Goal: Task Accomplishment & Management: Use online tool/utility

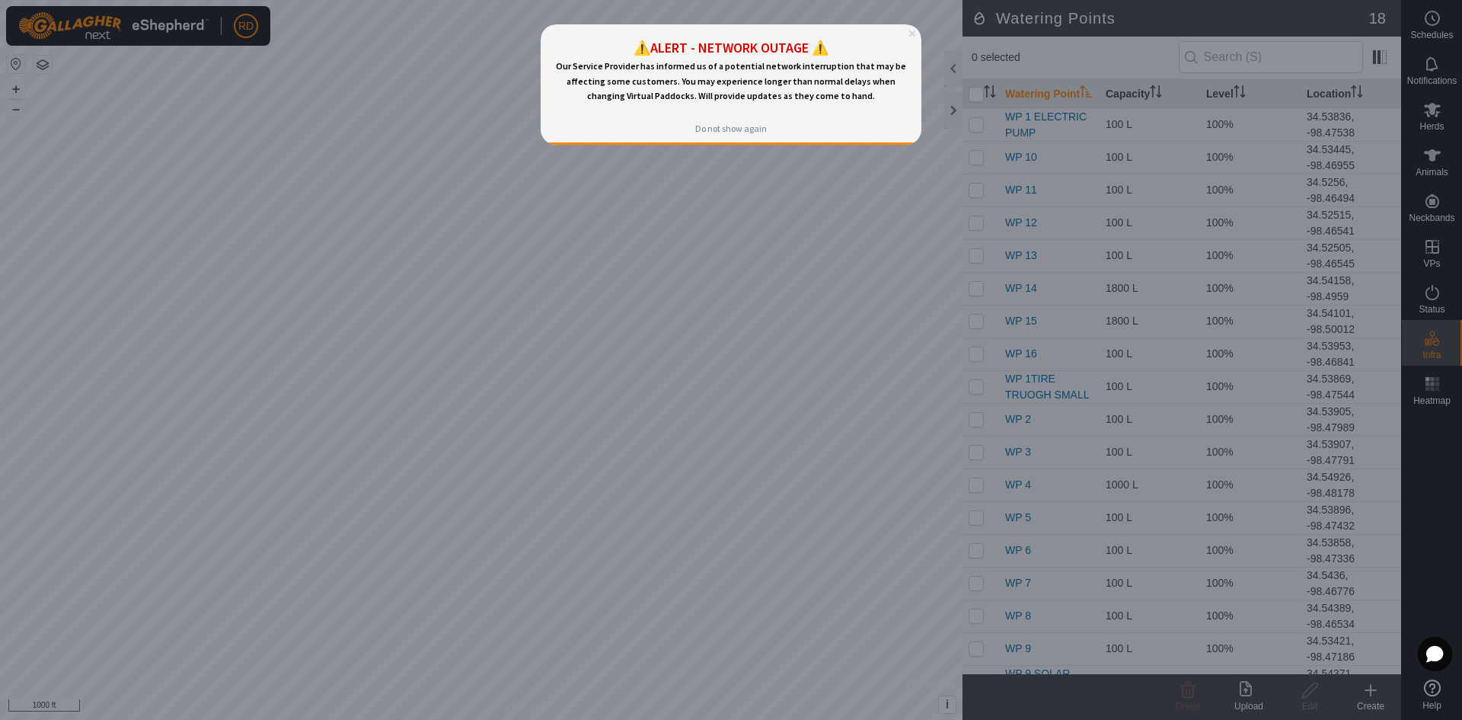
click at [913, 30] on icon "Close Preview" at bounding box center [912, 33] width 6 height 6
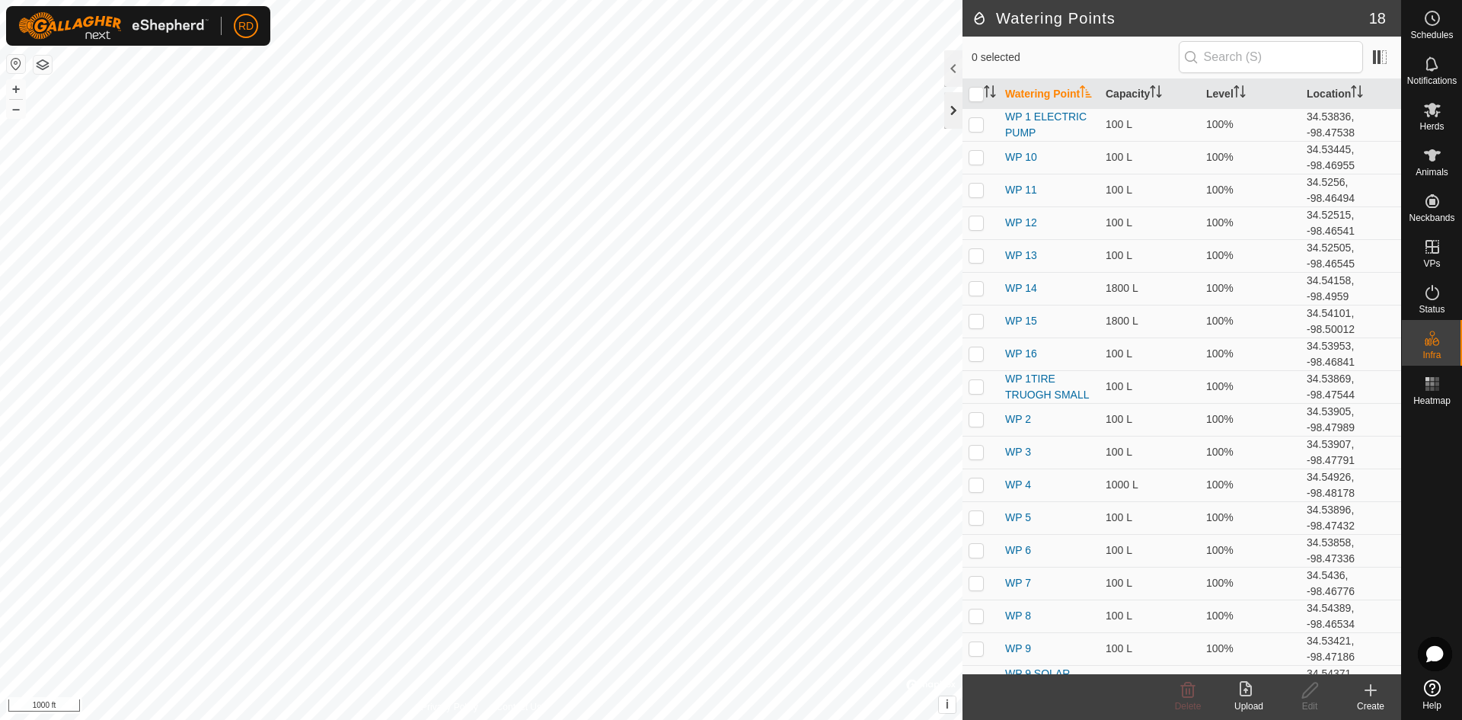
click at [952, 113] on div at bounding box center [953, 110] width 18 height 37
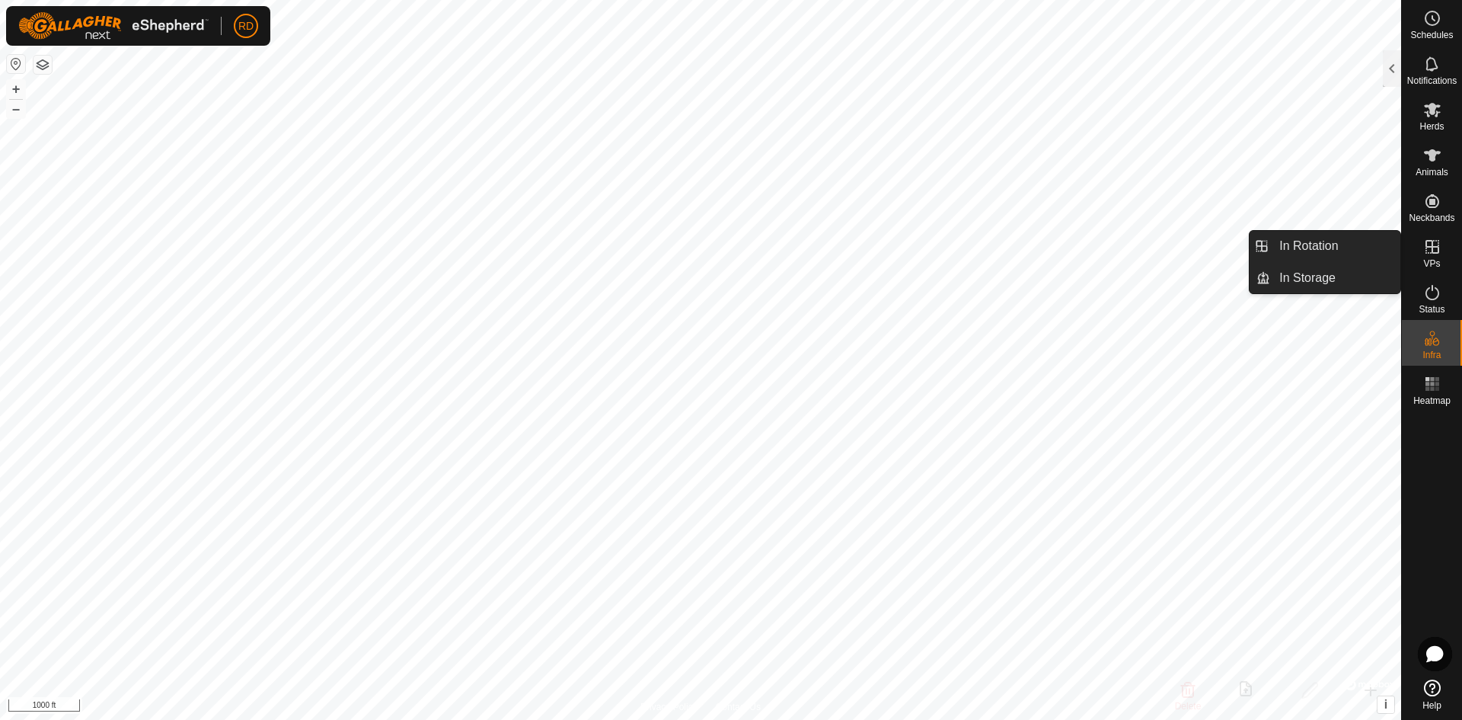
click at [1435, 248] on icon at bounding box center [1432, 247] width 18 height 18
click at [1316, 245] on link "In Rotation" at bounding box center [1335, 246] width 130 height 30
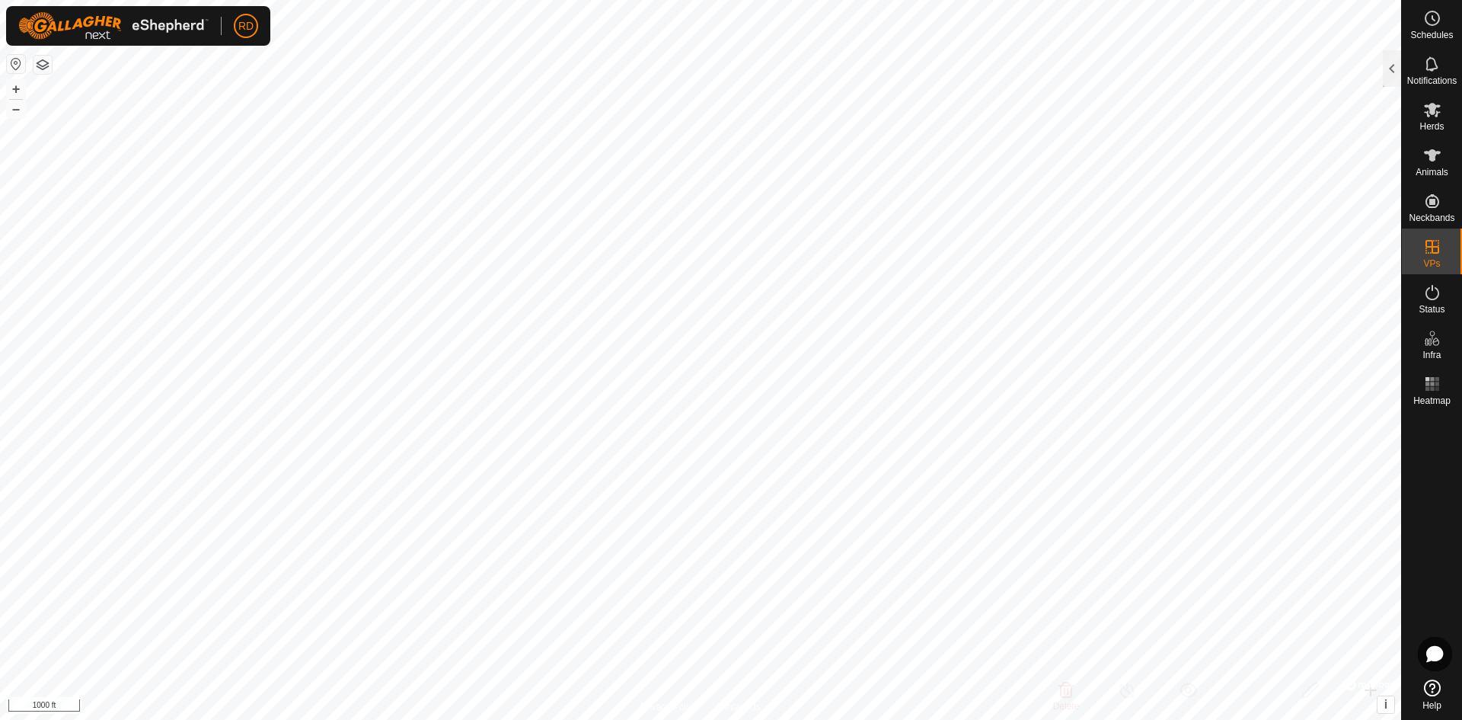
click at [1391, 72] on div at bounding box center [1392, 68] width 18 height 37
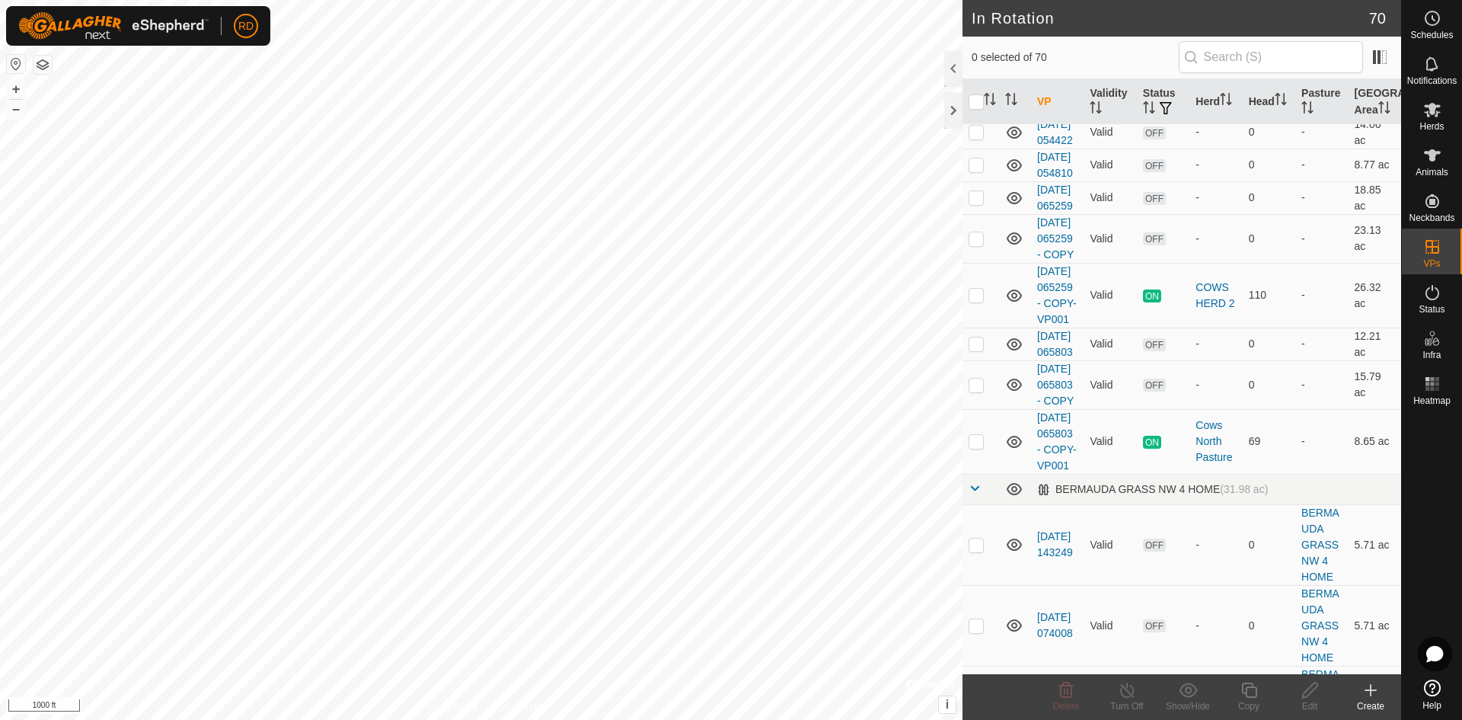
scroll to position [1202, 0]
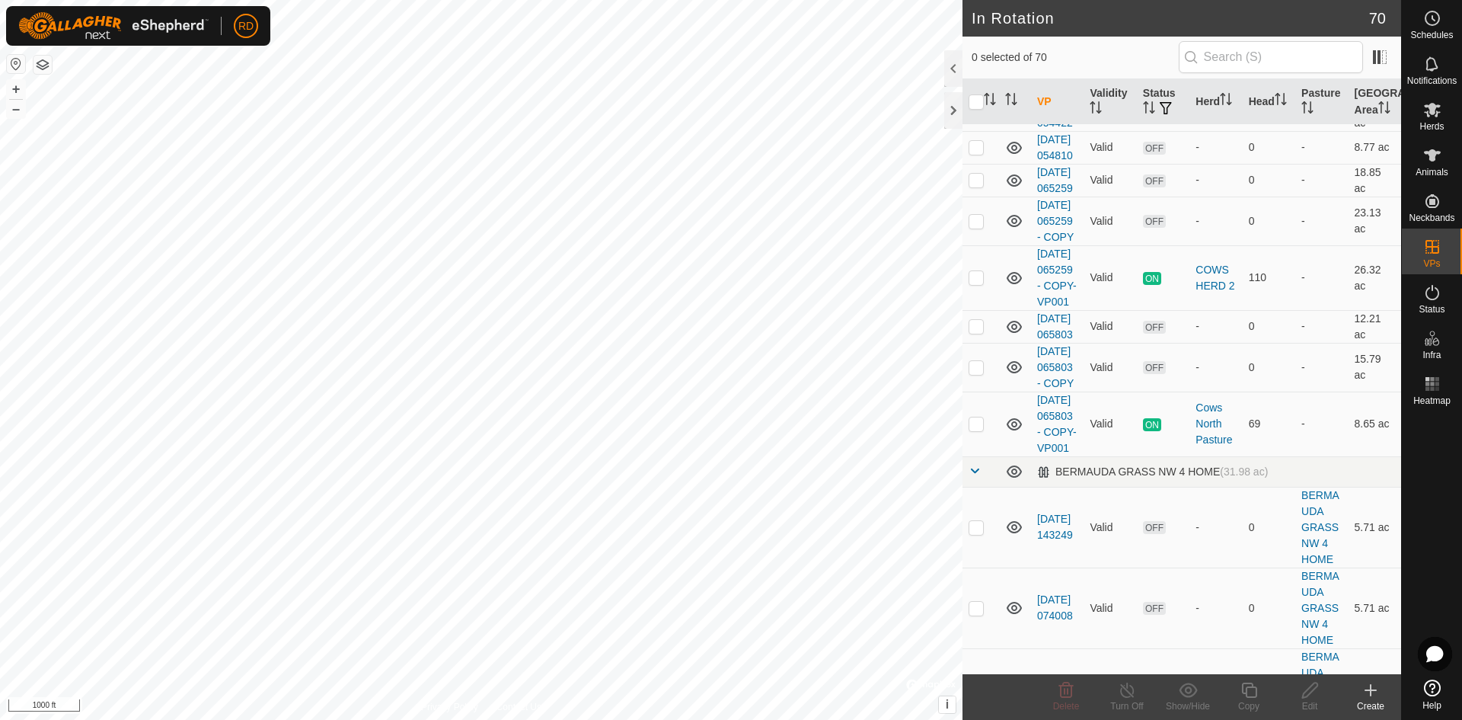
checkbox input "false"
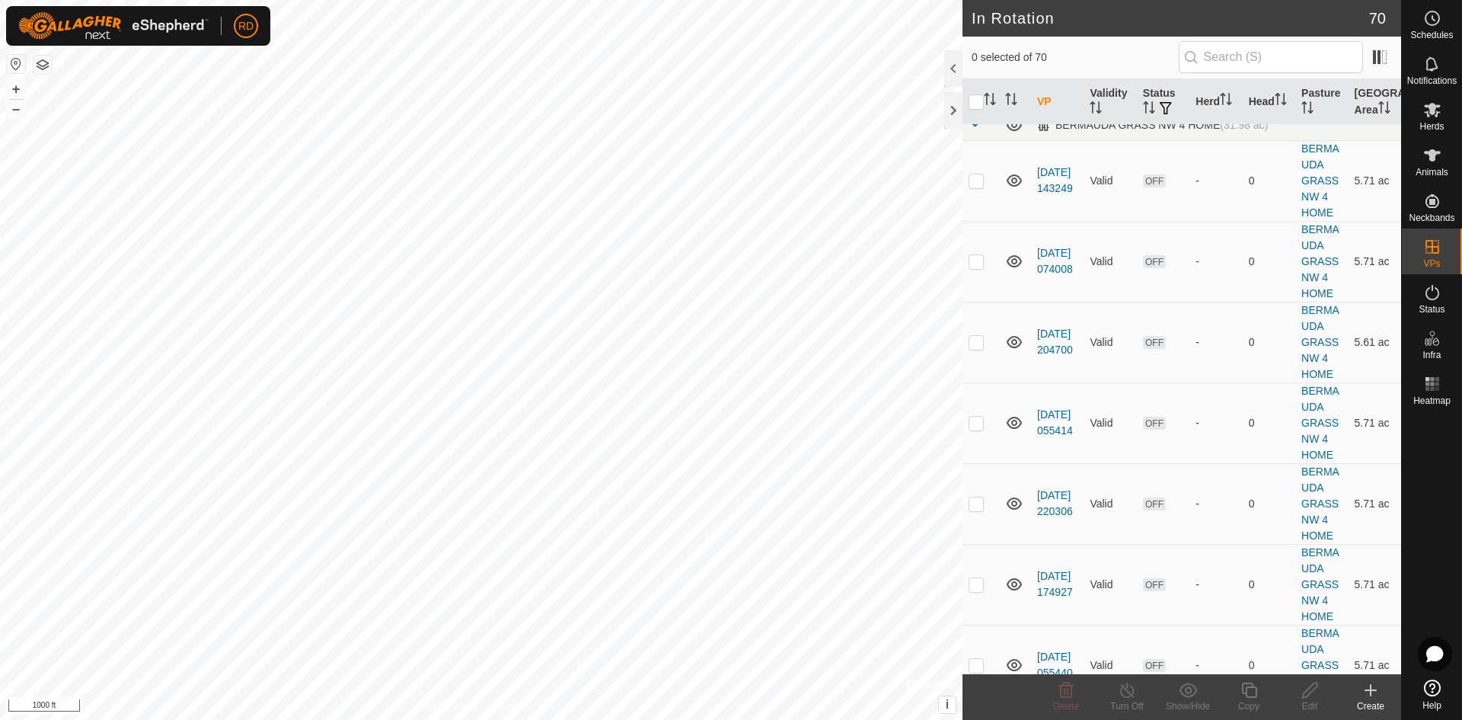
scroll to position [1554, 0]
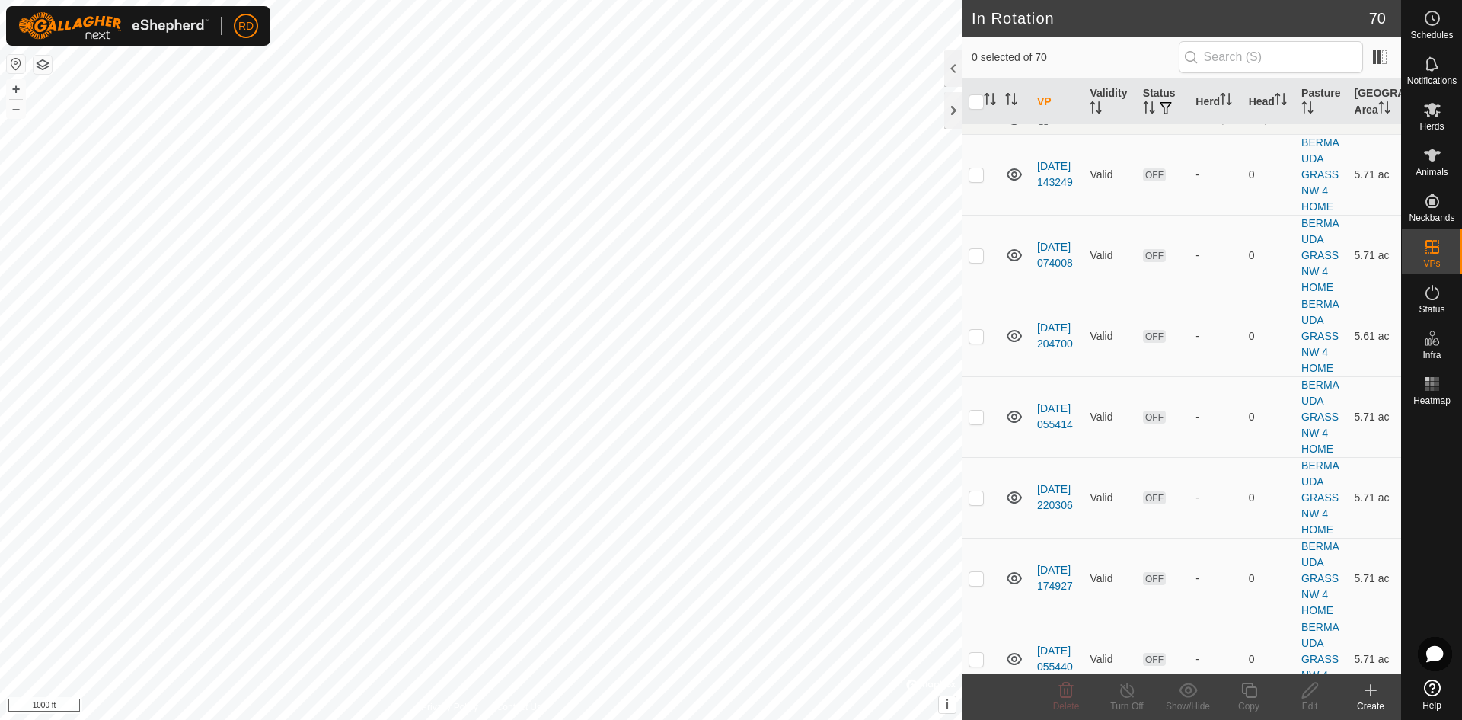
checkbox input "true"
click at [1250, 699] on div "Copy" at bounding box center [1248, 706] width 61 height 14
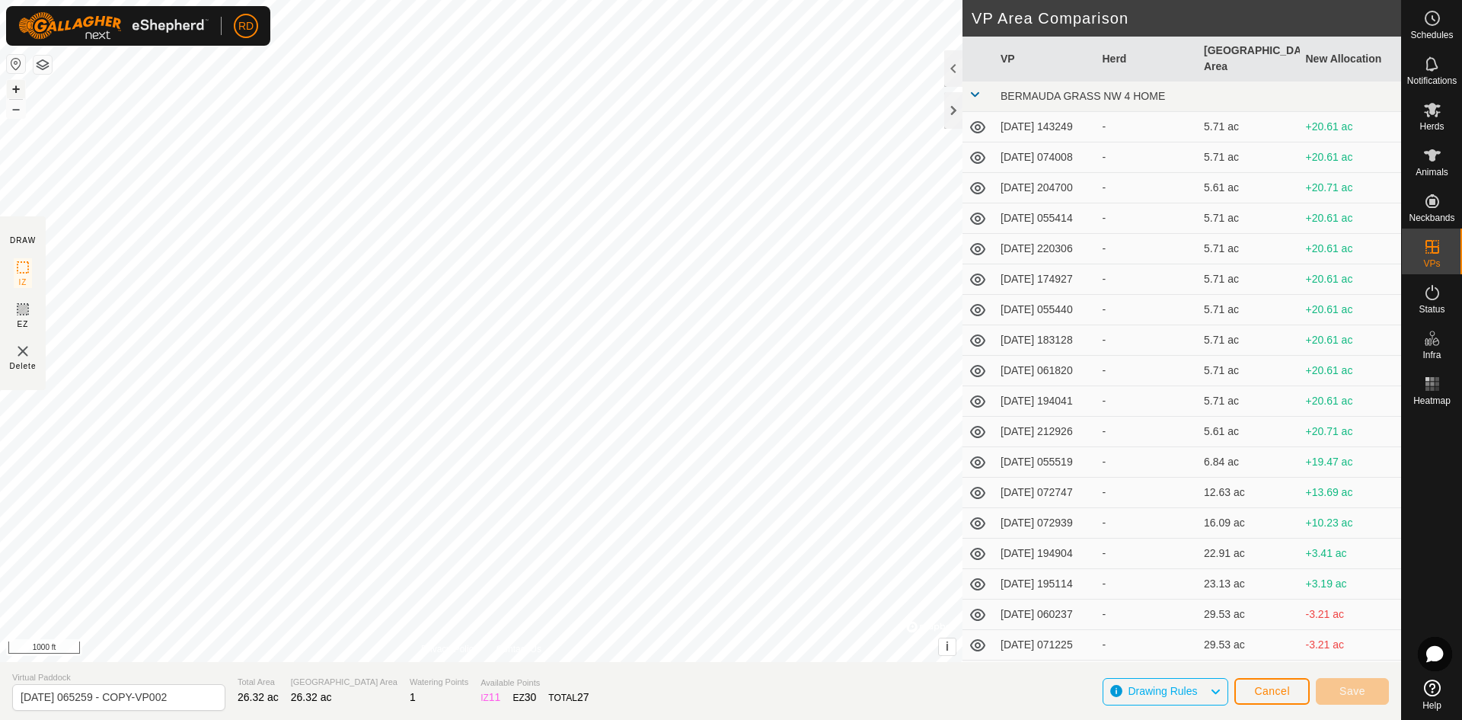
click at [18, 85] on button "+" at bounding box center [16, 89] width 18 height 18
click at [522, 665] on div "DRAW IZ EZ Delete Privacy Policy Contact Us + – ⇧ i © Mapbox , © OpenStreetMap …" at bounding box center [700, 360] width 1401 height 720
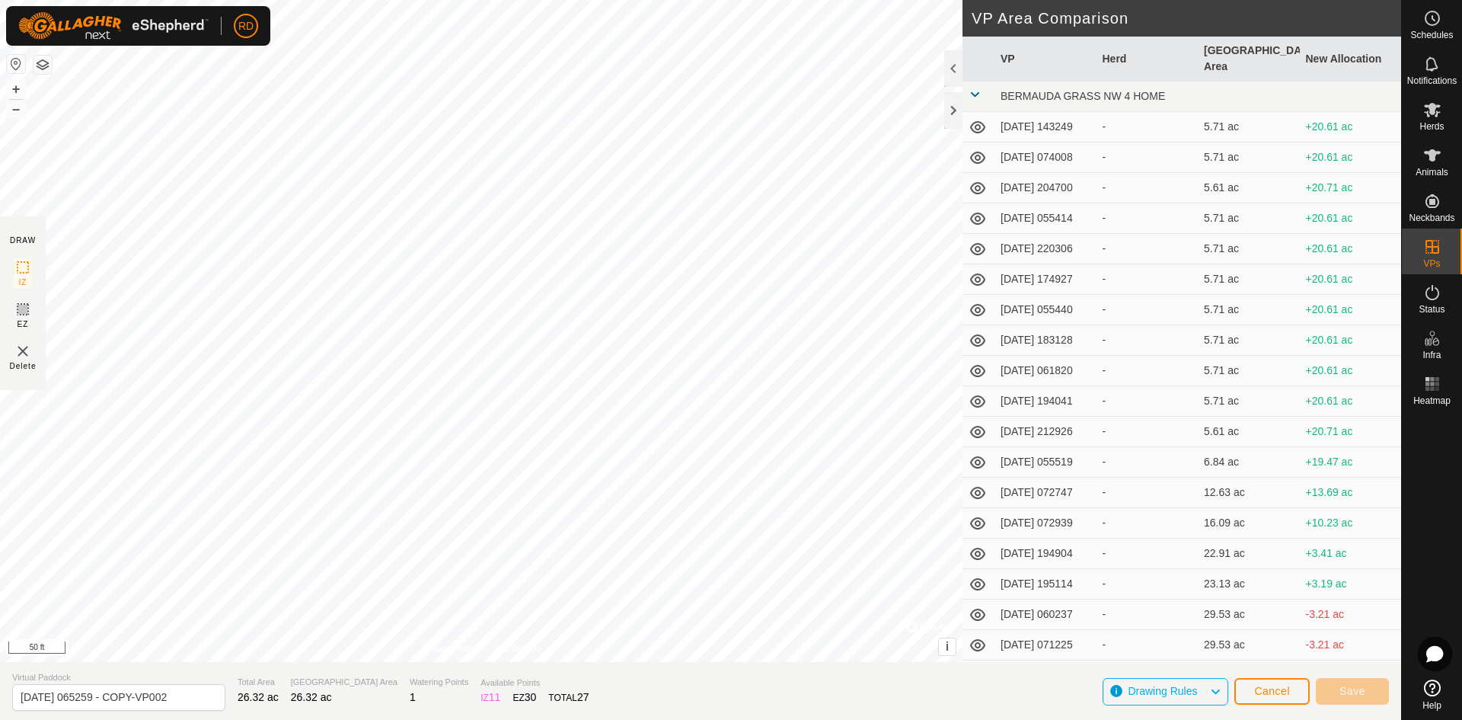
click at [890, 719] on html "RD Schedules Notifications Herds Animals Neckbands VPs Status Infra Heatmap Hel…" at bounding box center [731, 360] width 1462 height 720
click at [1339, 692] on button "Save" at bounding box center [1352, 691] width 73 height 27
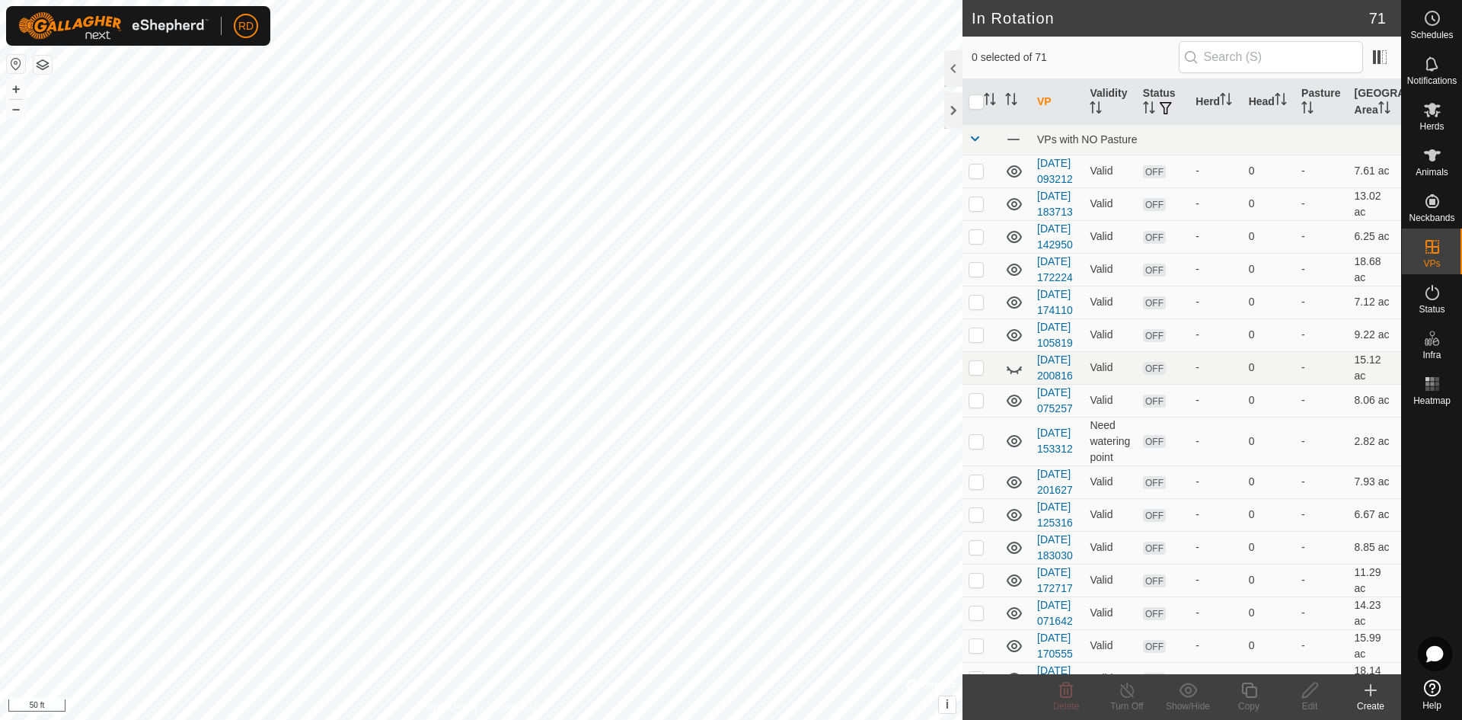
drag, startPoint x: 953, startPoint y: 104, endPoint x: 963, endPoint y: 104, distance: 10.7
click at [957, 107] on div at bounding box center [953, 110] width 18 height 37
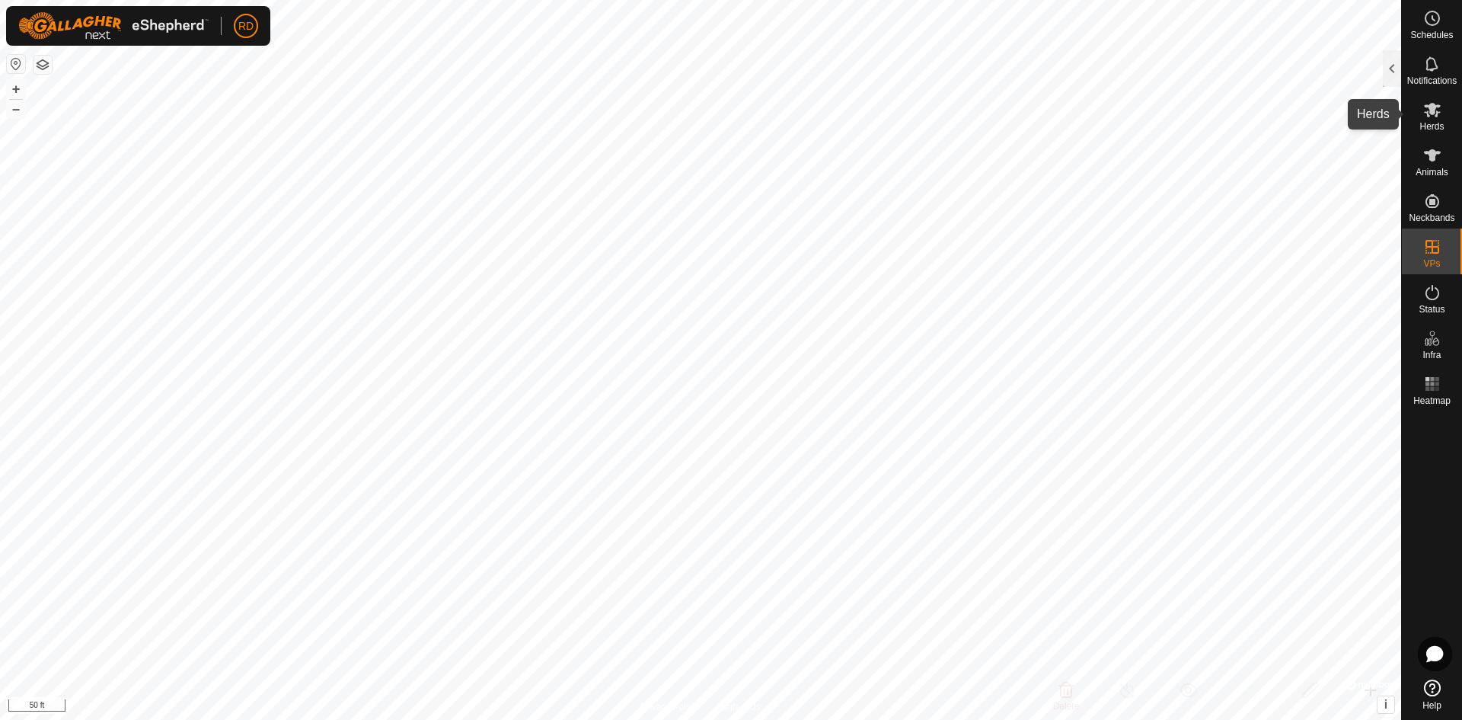
click at [1437, 107] on icon at bounding box center [1432, 110] width 17 height 14
click at [1389, 69] on div at bounding box center [1392, 68] width 18 height 37
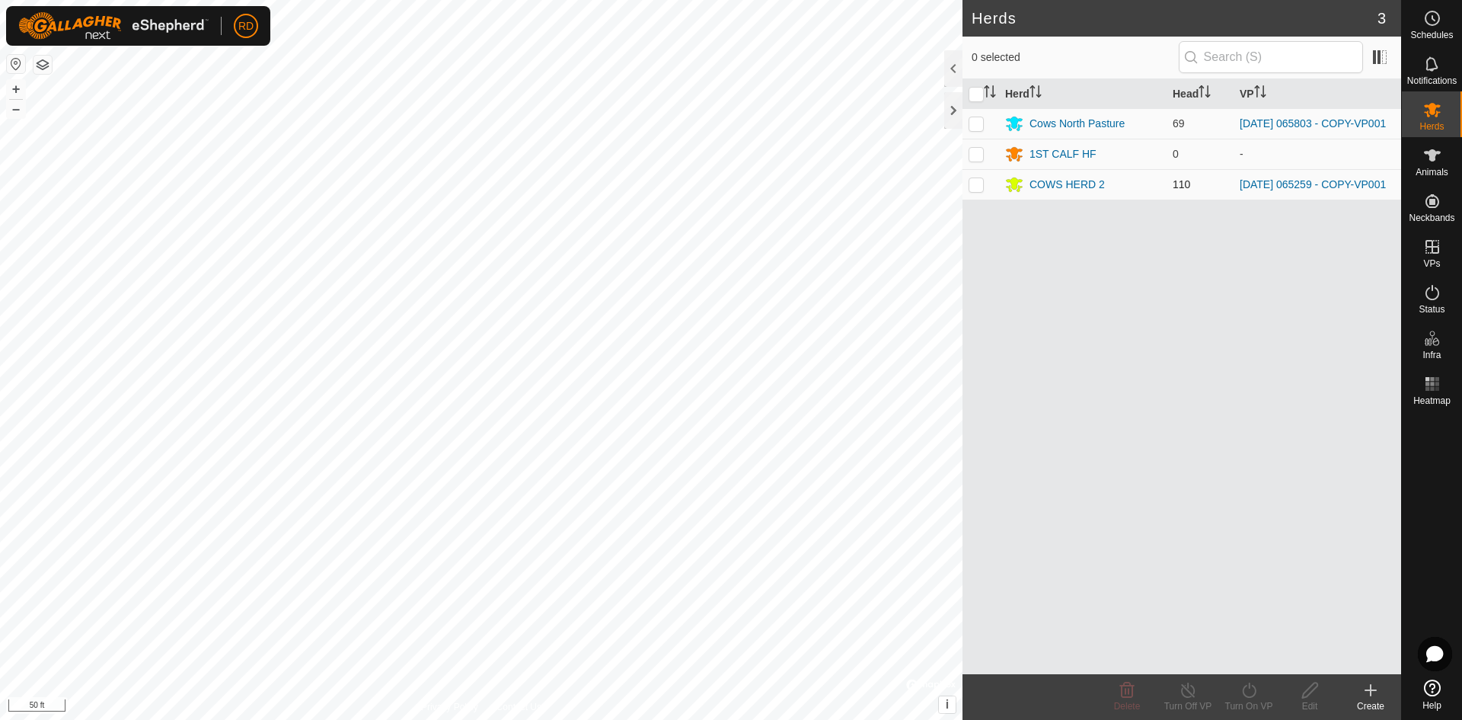
click at [979, 186] on p-checkbox at bounding box center [976, 184] width 15 height 12
checkbox input "true"
click at [1244, 695] on icon at bounding box center [1249, 690] width 19 height 18
click at [1246, 660] on link "Now" at bounding box center [1294, 656] width 151 height 30
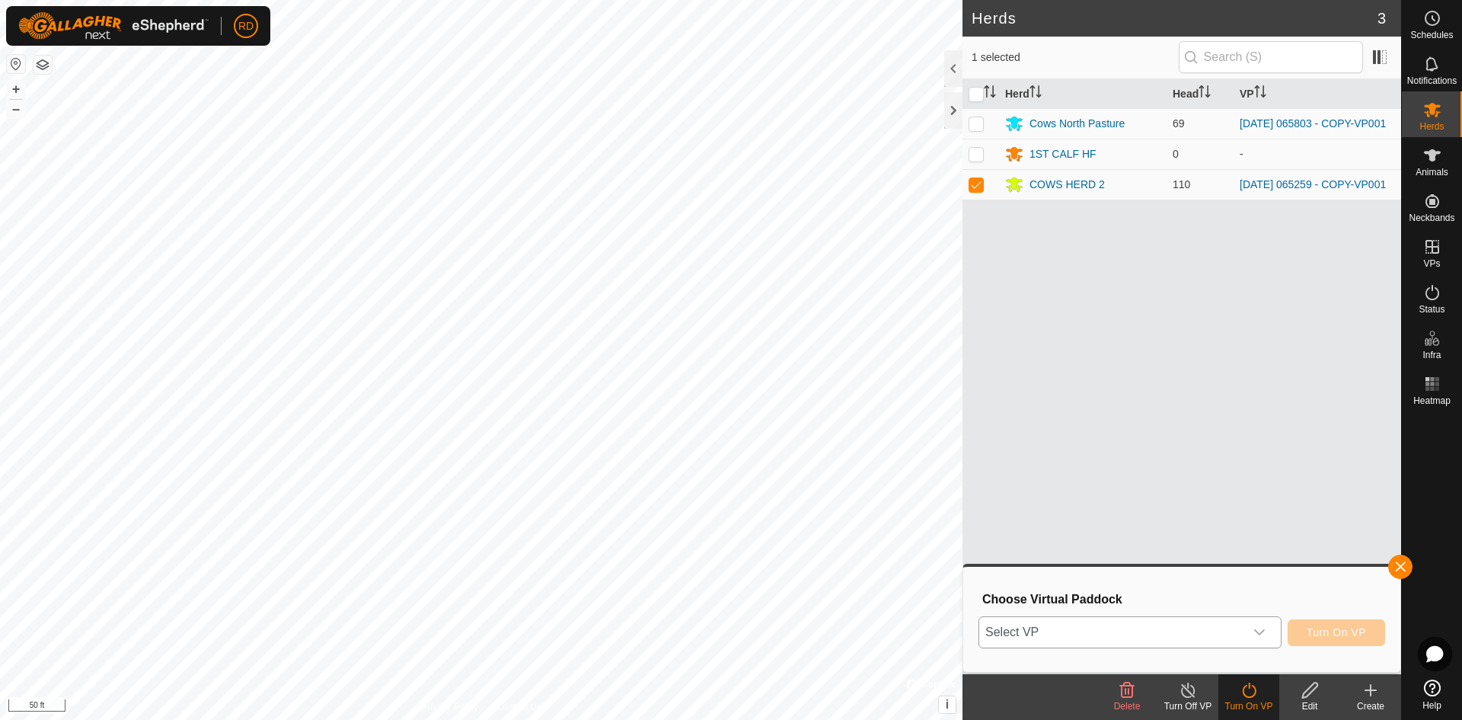
click at [1260, 636] on icon "dropdown trigger" at bounding box center [1260, 632] width 12 height 12
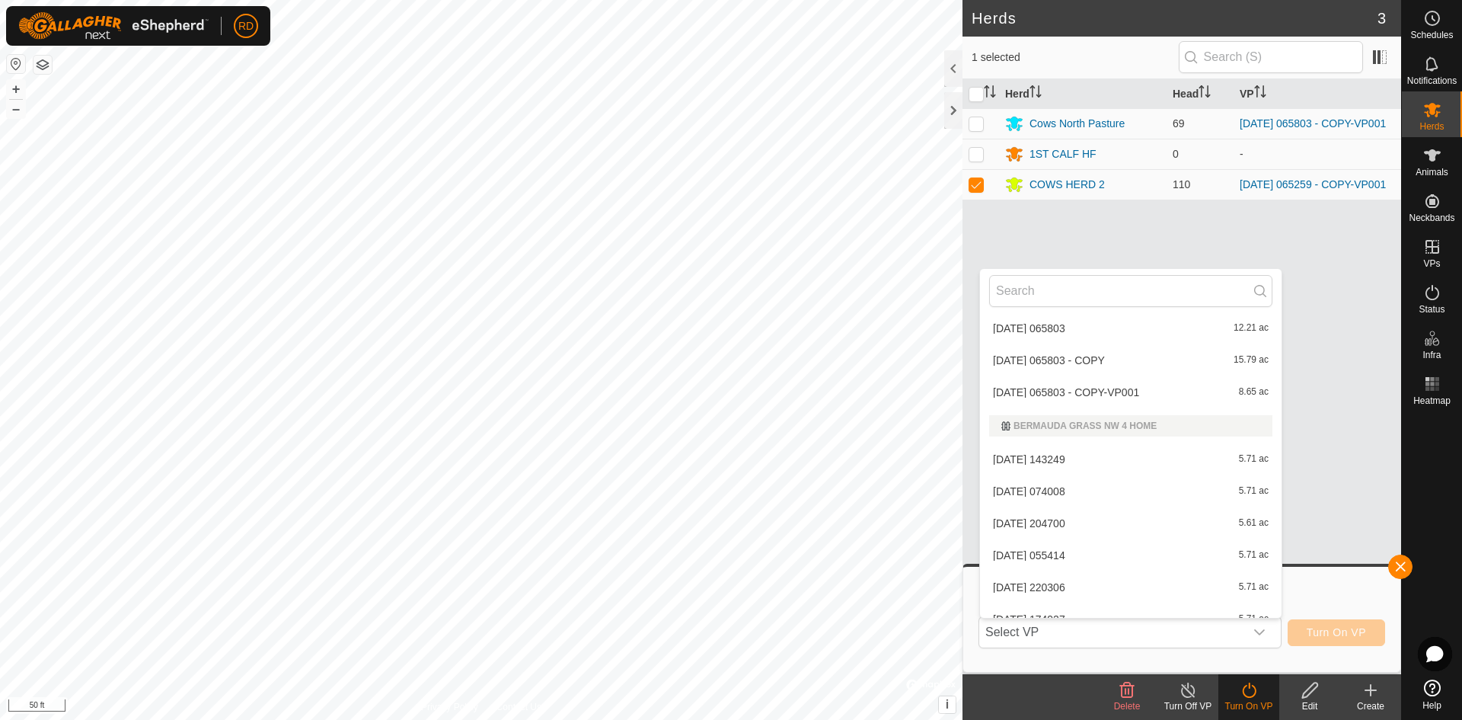
scroll to position [1282, 0]
click at [1112, 327] on li "[DATE] 065259 - COPY-VP002 26.49 ac" at bounding box center [1131, 328] width 302 height 30
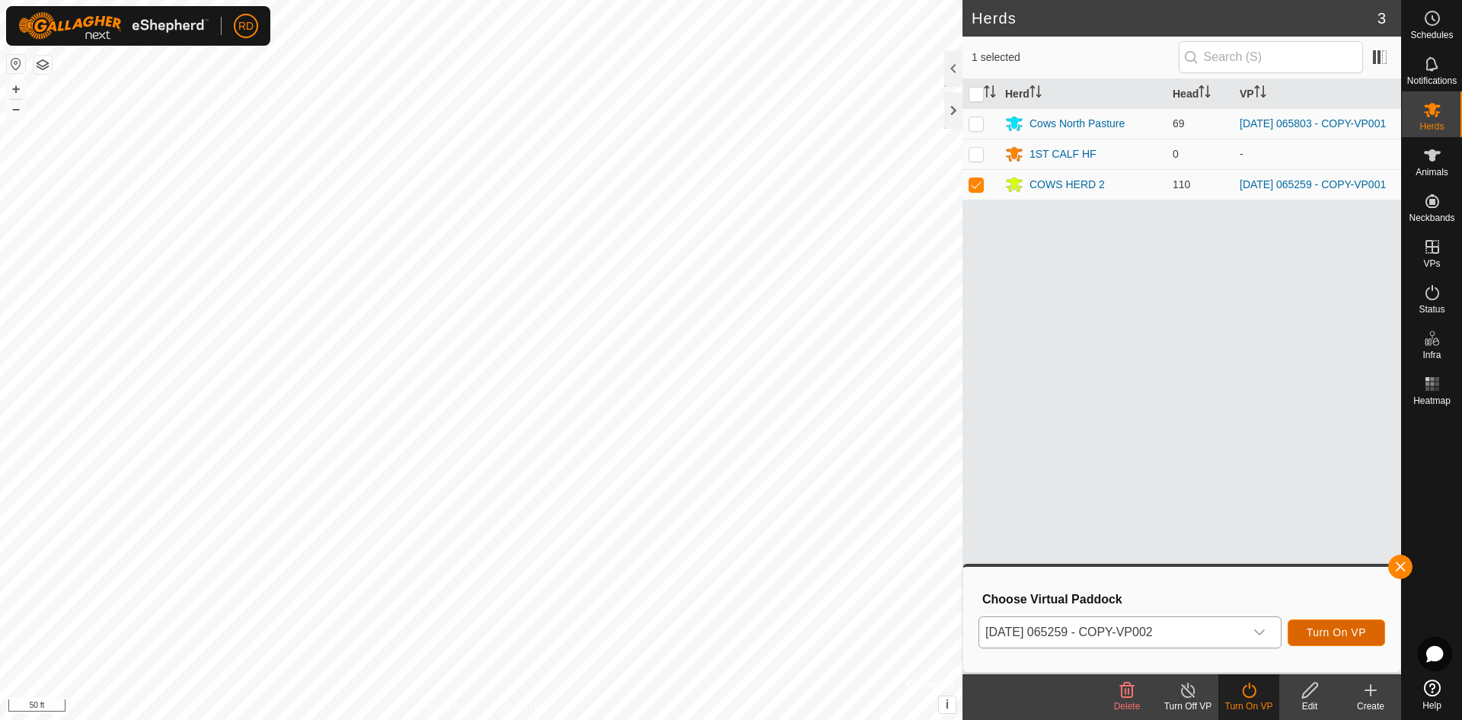
click at [1311, 628] on span "Turn On VP" at bounding box center [1336, 632] width 59 height 12
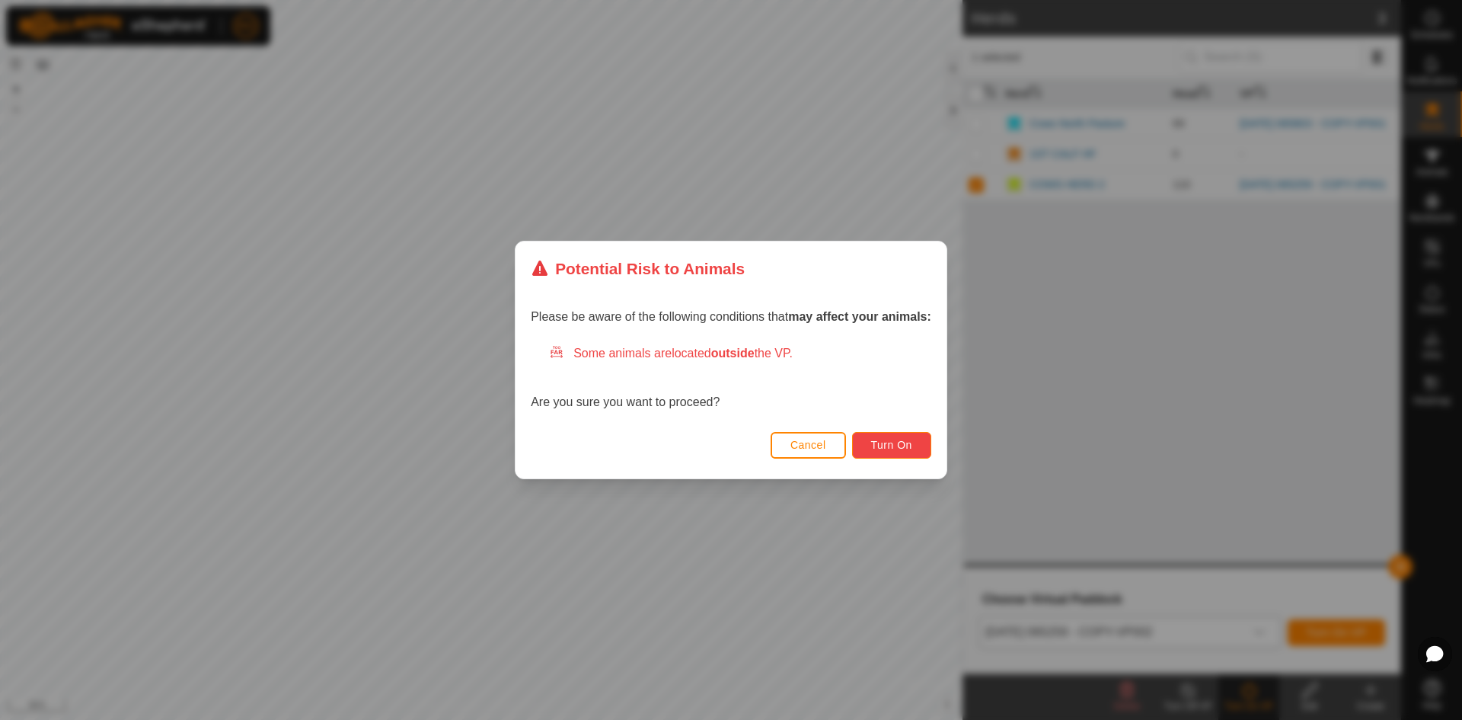
click at [885, 446] on span "Turn On" at bounding box center [891, 445] width 41 height 12
